Goal: Transaction & Acquisition: Purchase product/service

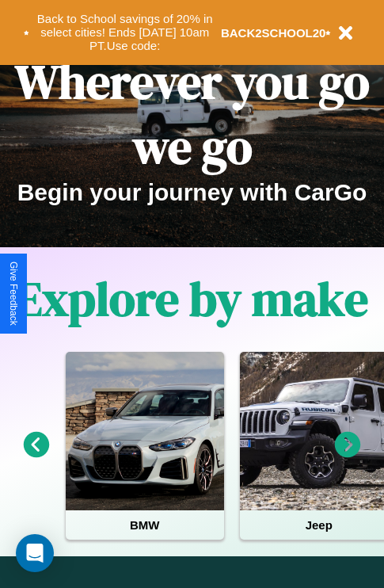
scroll to position [244, 0]
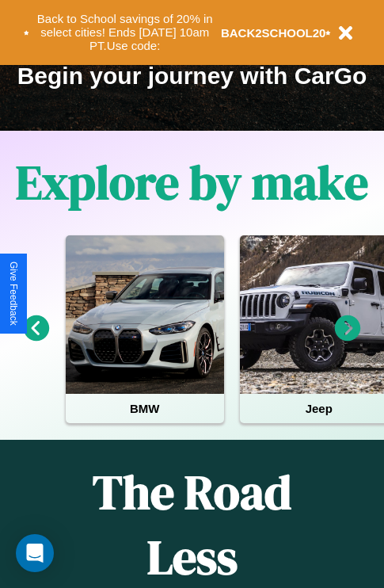
click at [348, 339] on icon at bounding box center [348, 328] width 26 height 26
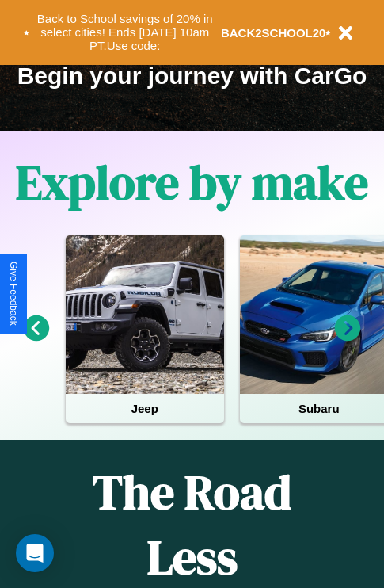
click at [348, 339] on icon at bounding box center [348, 328] width 26 height 26
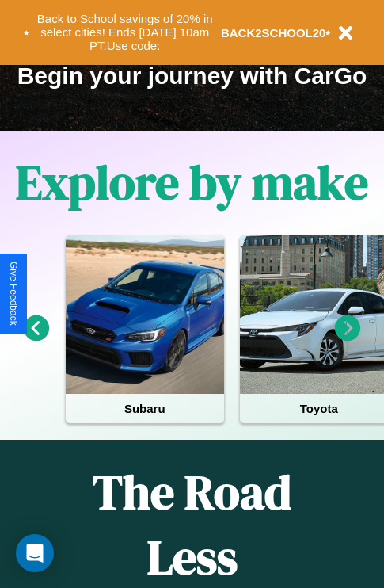
click at [36, 339] on icon at bounding box center [37, 328] width 26 height 26
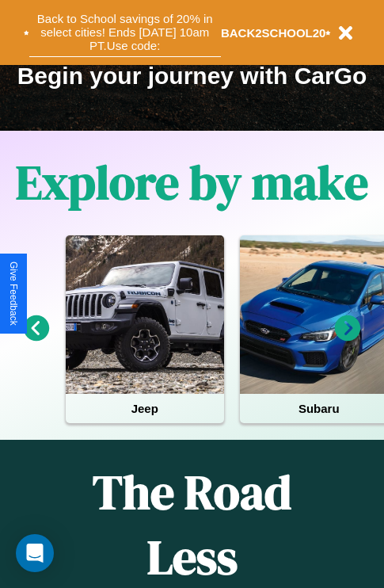
click at [124, 32] on button "Back to School savings of 20% in select cities! Ends 9/1 at 10am PT. Use code:" at bounding box center [125, 32] width 192 height 49
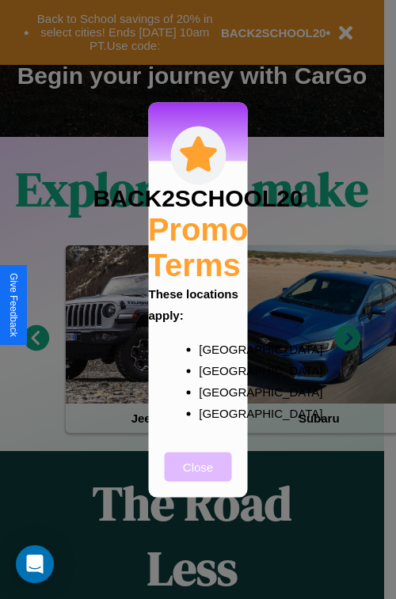
click at [198, 477] on button "Close" at bounding box center [198, 466] width 67 height 29
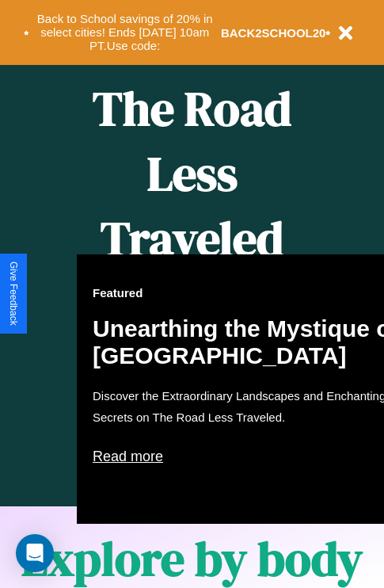
scroll to position [647, 0]
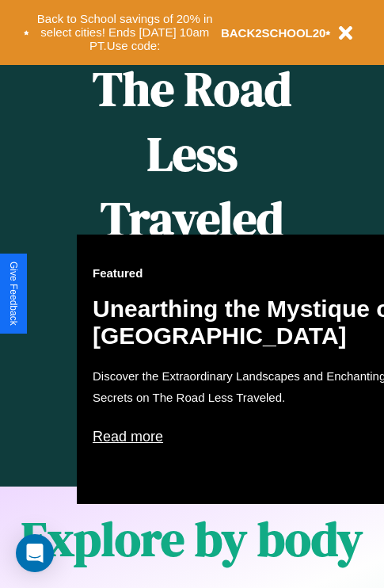
click at [192, 294] on div "Featured Unearthing the Mystique of Iceland Discover the Extraordinary Landscap…" at bounding box center [251, 368] width 348 height 269
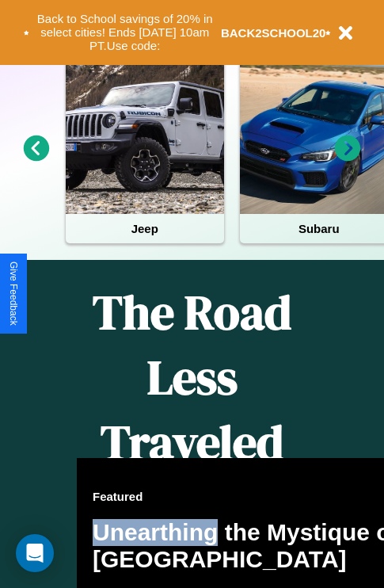
scroll to position [244, 0]
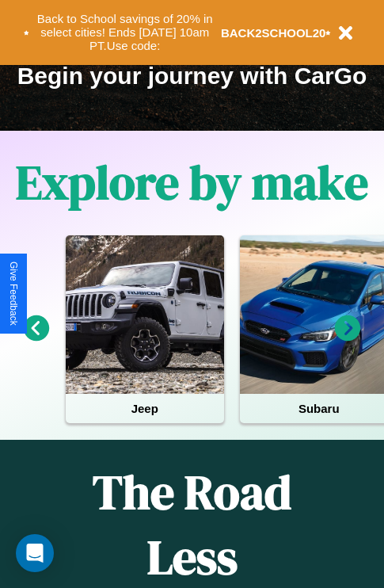
click at [36, 339] on icon at bounding box center [37, 328] width 26 height 26
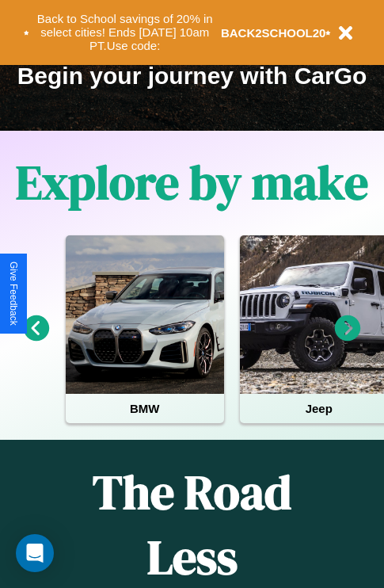
click at [348, 339] on icon at bounding box center [348, 328] width 26 height 26
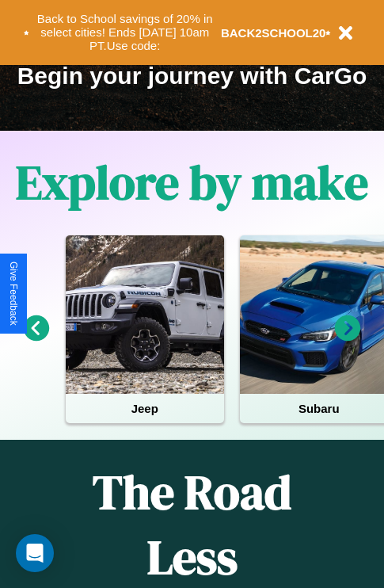
click at [348, 339] on icon at bounding box center [348, 328] width 26 height 26
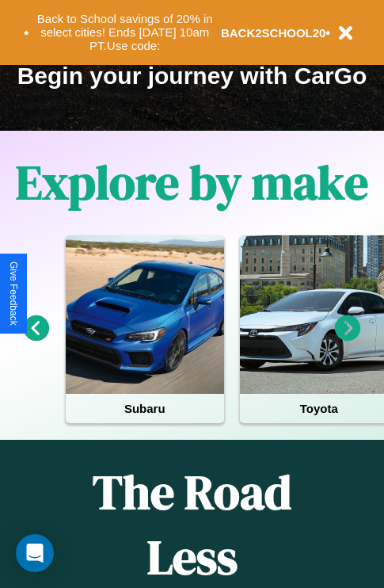
click at [348, 339] on icon at bounding box center [348, 328] width 26 height 26
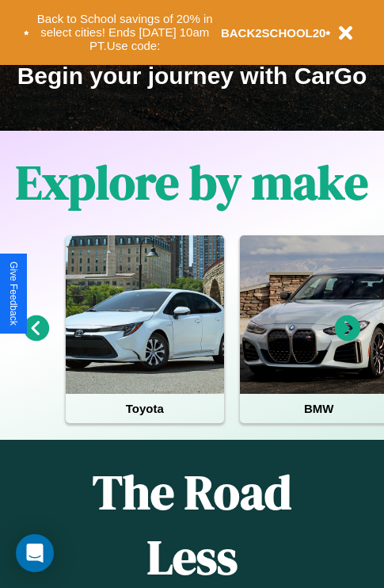
click at [348, 339] on icon at bounding box center [348, 328] width 26 height 26
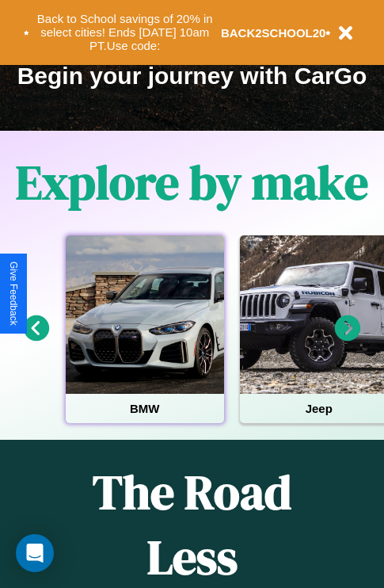
click at [144, 339] on div at bounding box center [145, 314] width 158 height 158
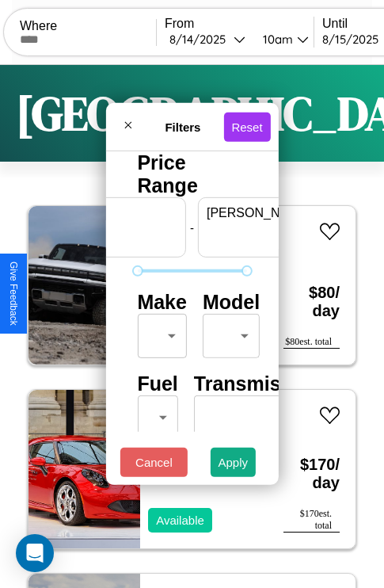
scroll to position [0, 98]
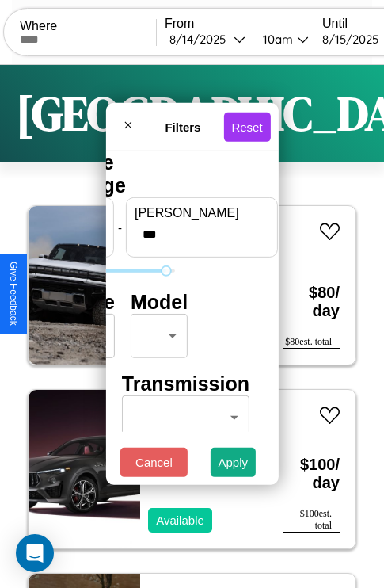
type input "***"
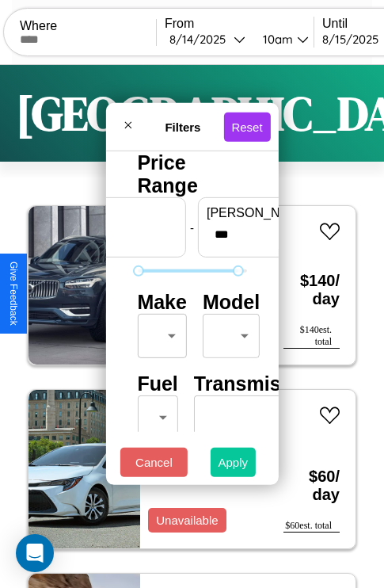
type input "*"
click at [234, 466] on button "Apply" at bounding box center [234, 461] width 46 height 29
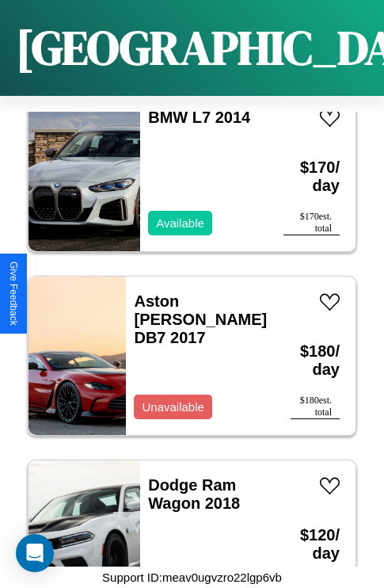
scroll to position [2631, 0]
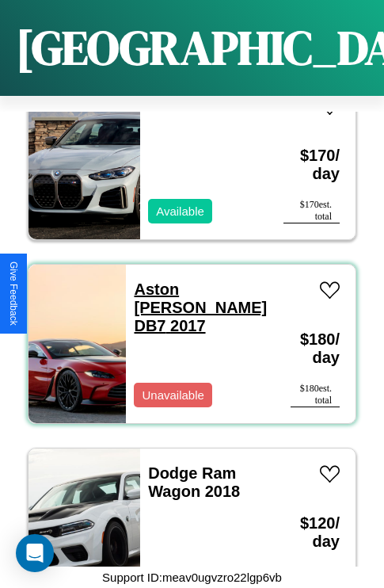
click at [192, 280] on link "Aston Martin DB7 2017" at bounding box center [200, 307] width 133 height 54
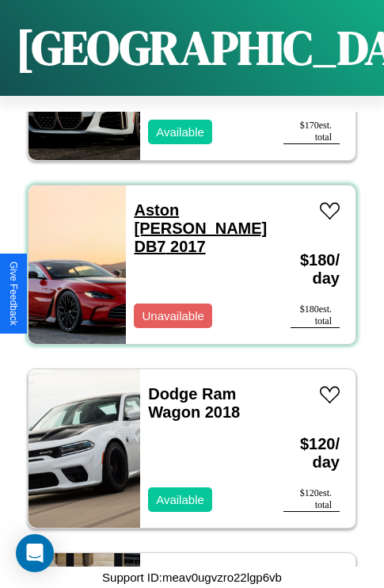
scroll to position [2815, 0]
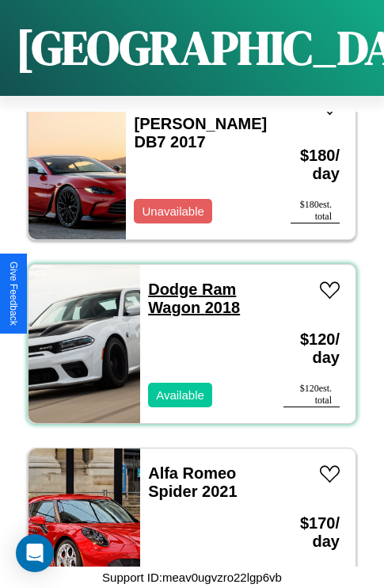
click at [168, 280] on link "Dodge Ram Wagon 2018" at bounding box center [194, 298] width 92 height 36
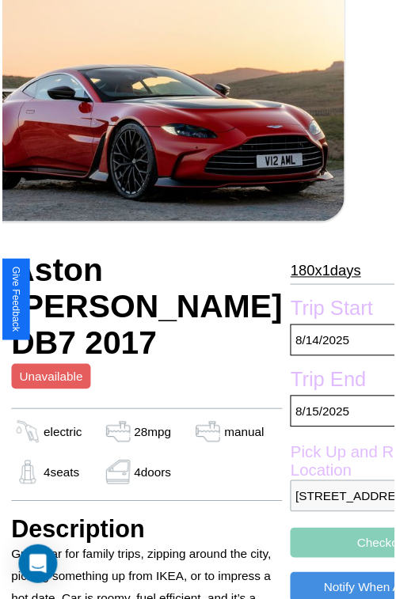
scroll to position [175, 63]
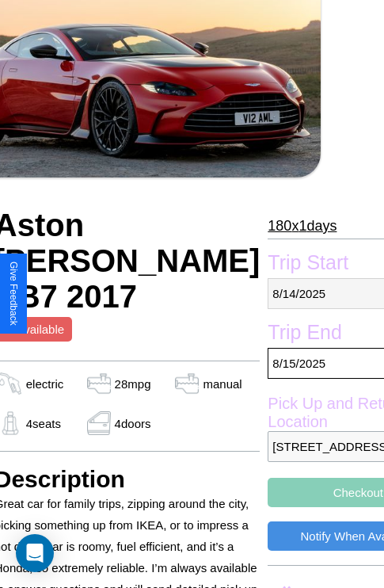
click at [294, 293] on p "[DATE]" at bounding box center [358, 293] width 181 height 31
select select "*"
select select "****"
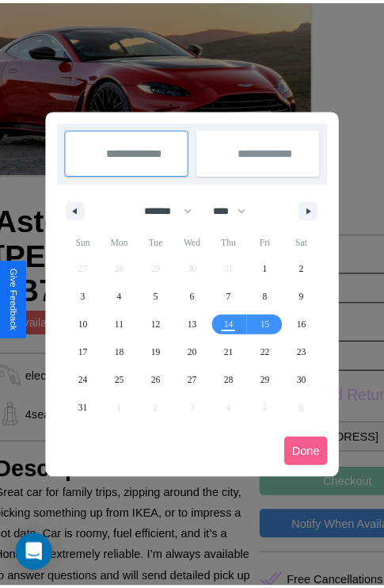
scroll to position [0, 63]
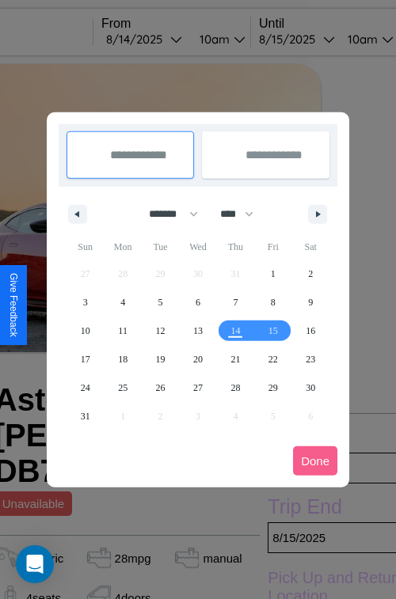
click at [166, 39] on div at bounding box center [198, 299] width 396 height 599
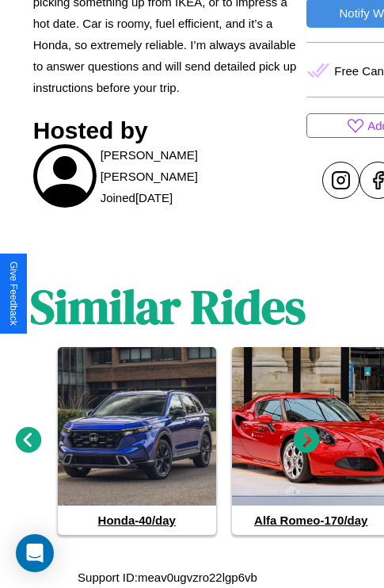
scroll to position [719, 24]
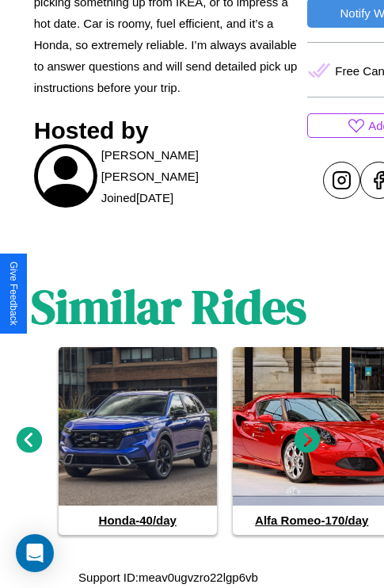
click at [307, 440] on icon at bounding box center [308, 440] width 26 height 26
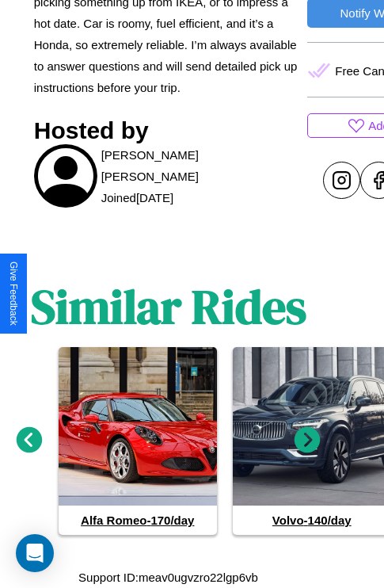
click at [307, 440] on icon at bounding box center [308, 440] width 26 height 26
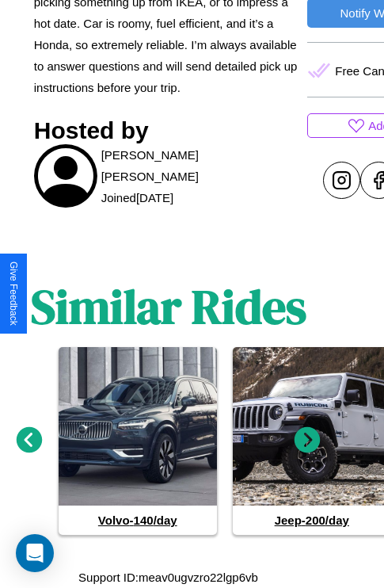
click at [307, 440] on icon at bounding box center [308, 440] width 26 height 26
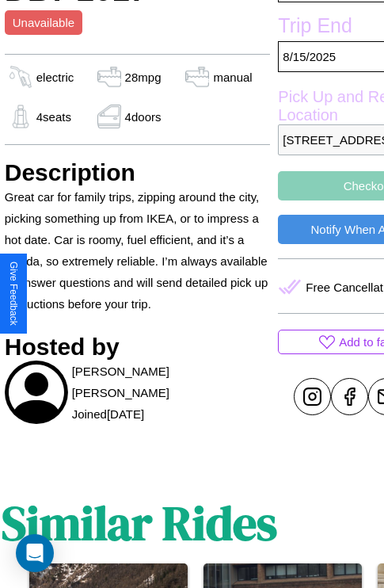
scroll to position [395, 63]
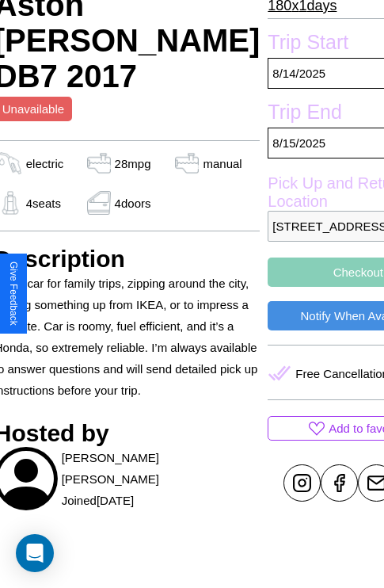
click at [294, 287] on button "Checkout" at bounding box center [358, 271] width 181 height 29
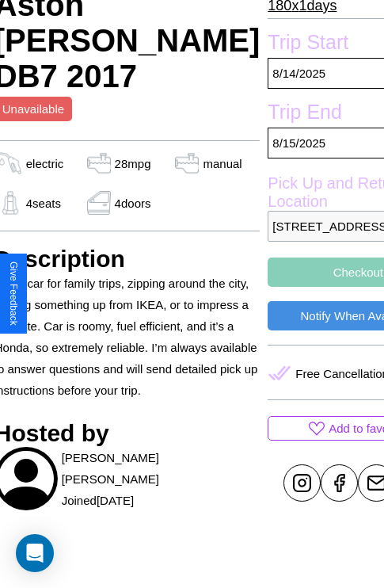
click at [294, 287] on button "Checkout" at bounding box center [358, 271] width 181 height 29
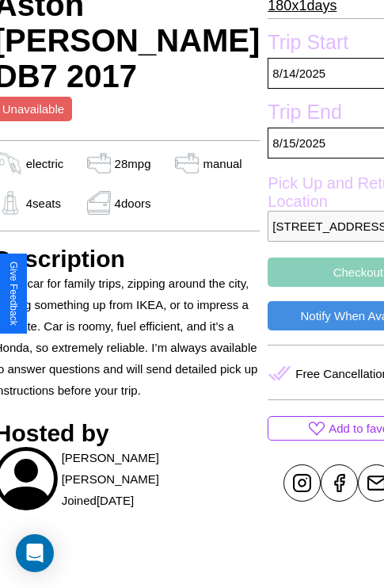
click at [294, 287] on button "Checkout" at bounding box center [358, 271] width 181 height 29
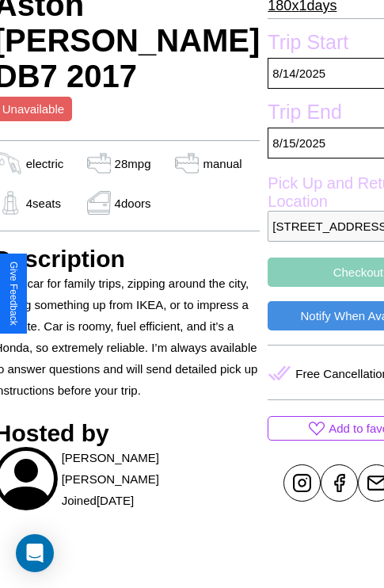
click at [294, 287] on button "Checkout" at bounding box center [358, 271] width 181 height 29
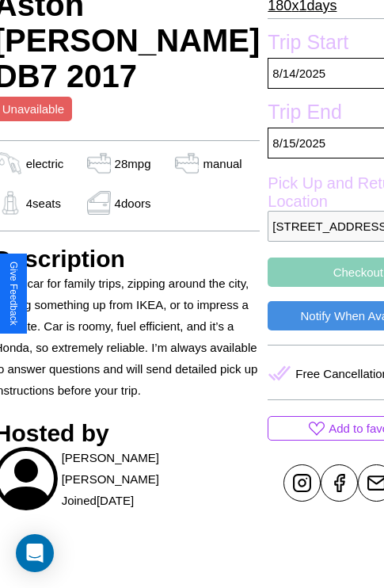
click at [294, 287] on button "Checkout" at bounding box center [358, 271] width 181 height 29
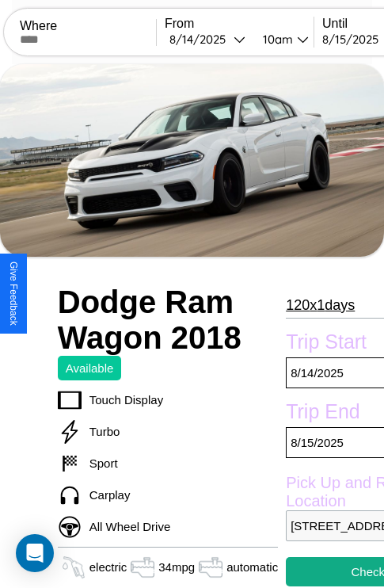
scroll to position [11, 0]
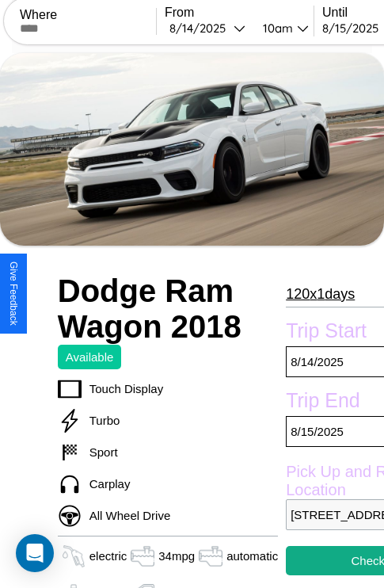
click at [319, 293] on p "120 x 1 days" at bounding box center [320, 293] width 69 height 25
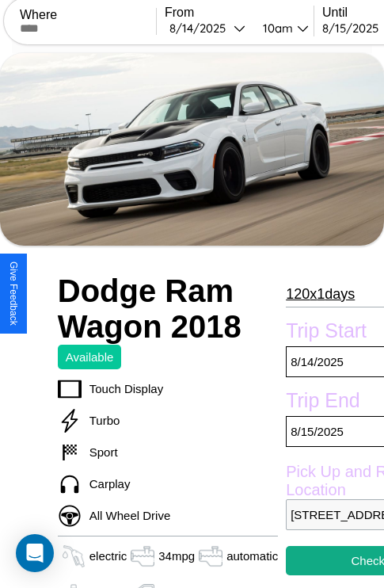
click at [319, 293] on p "120 x 1 days" at bounding box center [320, 293] width 69 height 25
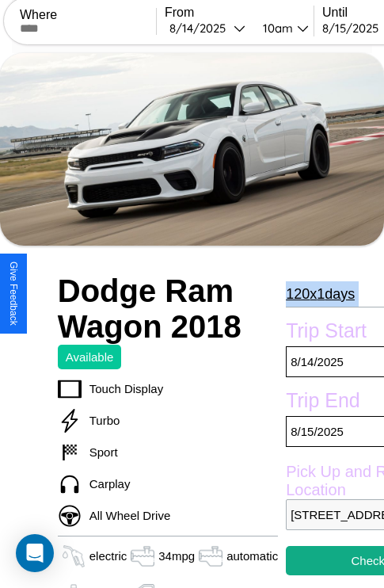
click at [319, 293] on p "120 x 1 days" at bounding box center [320, 293] width 69 height 25
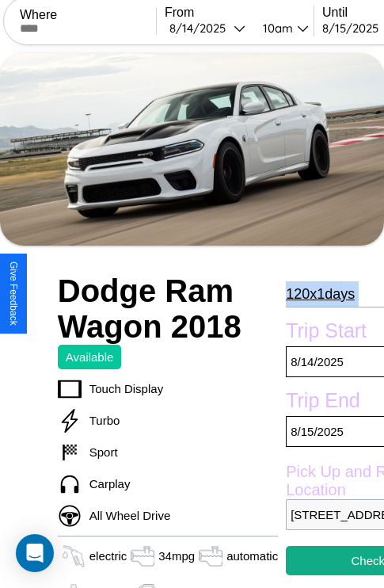
click at [319, 293] on p "120 x 1 days" at bounding box center [320, 293] width 69 height 25
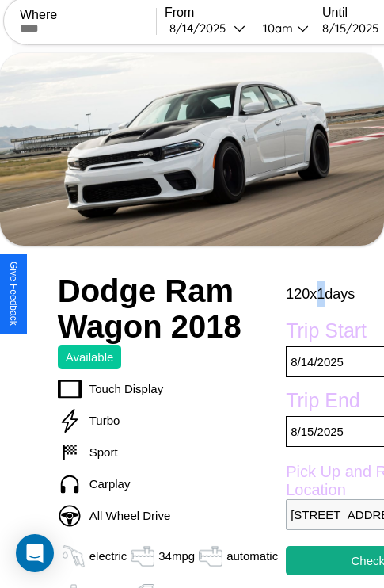
click at [319, 293] on p "120 x 1 days" at bounding box center [320, 293] width 69 height 25
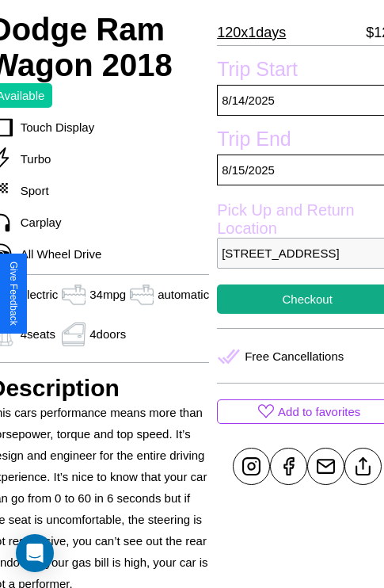
scroll to position [299, 76]
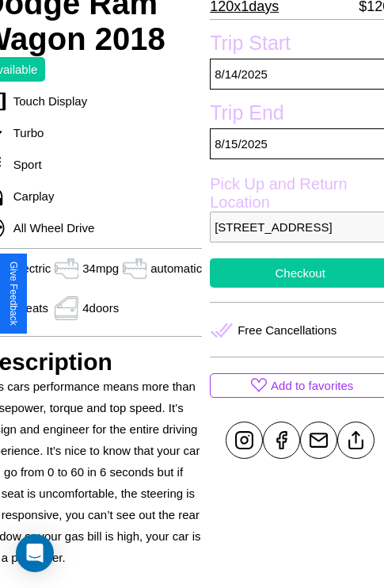
click at [293, 287] on button "Checkout" at bounding box center [300, 272] width 181 height 29
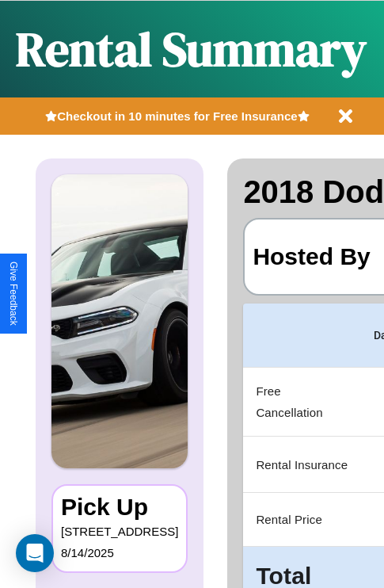
scroll to position [0, 299]
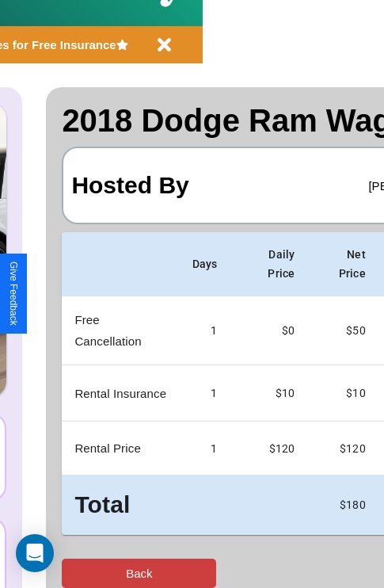
click at [77, 573] on button "Back" at bounding box center [139, 572] width 154 height 29
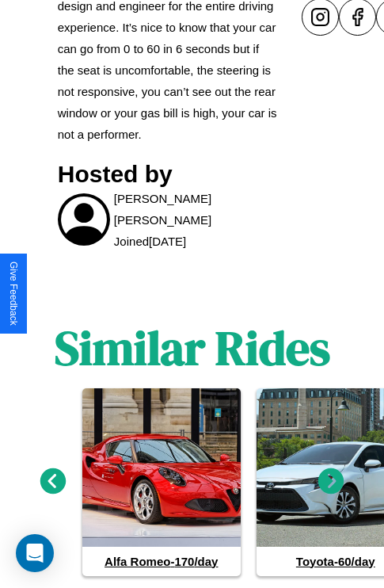
scroll to position [762, 0]
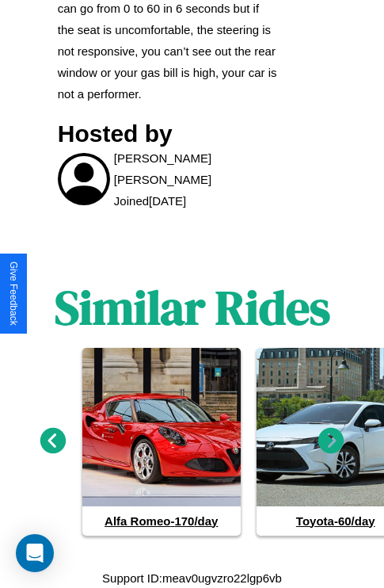
click at [331, 440] on icon at bounding box center [331, 440] width 26 height 26
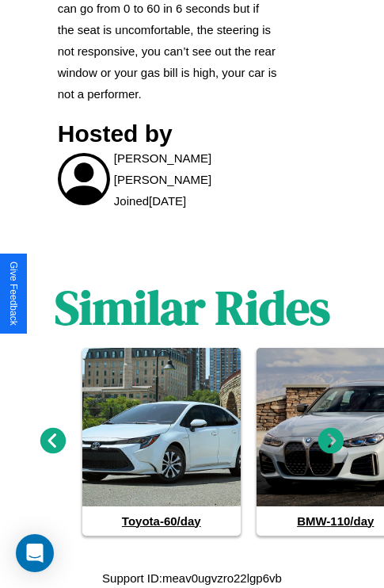
click at [331, 440] on icon at bounding box center [331, 440] width 26 height 26
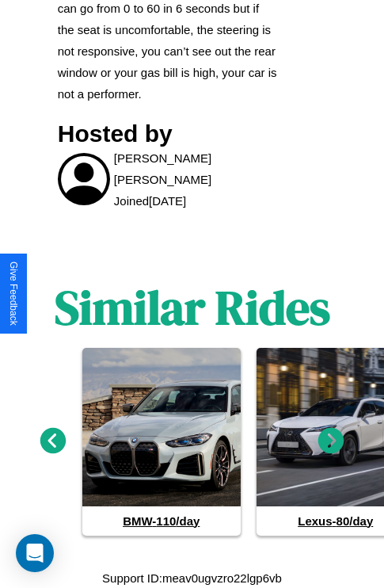
click at [331, 440] on icon at bounding box center [331, 440] width 26 height 26
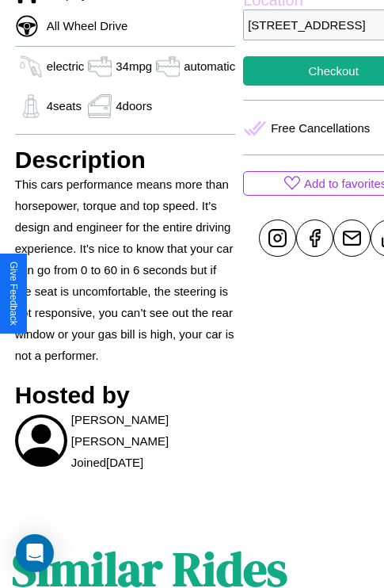
scroll to position [299, 76]
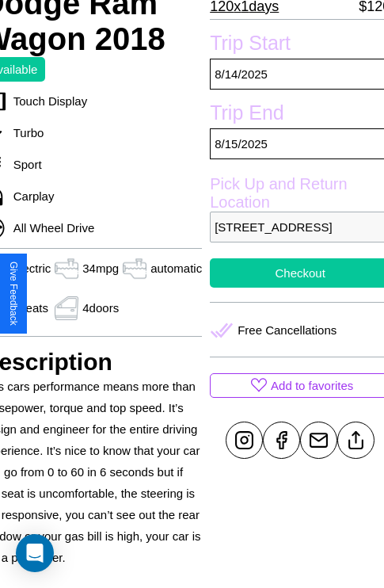
click at [293, 287] on button "Checkout" at bounding box center [300, 272] width 181 height 29
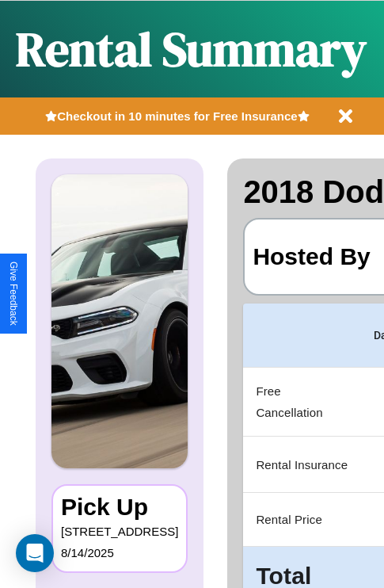
scroll to position [0, 299]
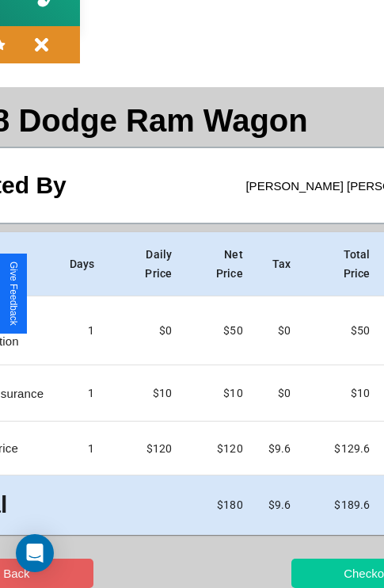
click at [306, 573] on button "Checkout" at bounding box center [368, 572] width 154 height 29
